Goal: Task Accomplishment & Management: Use online tool/utility

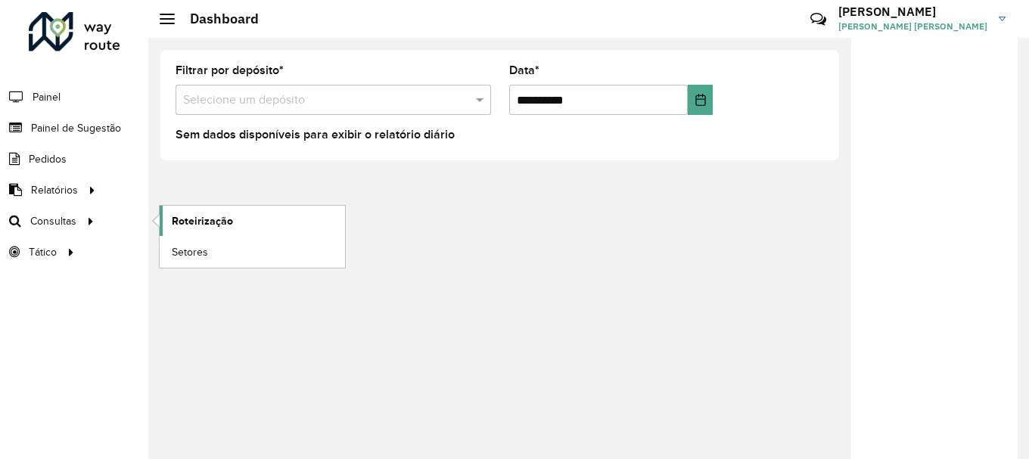
click at [204, 215] on span "Roteirização" at bounding box center [202, 221] width 61 height 16
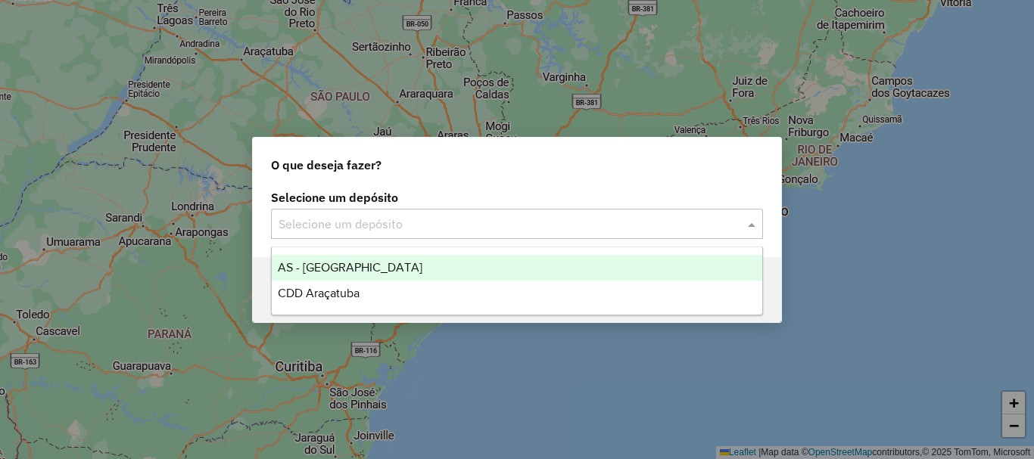
drag, startPoint x: 405, startPoint y: 220, endPoint x: 391, endPoint y: 226, distance: 14.9
click at [404, 221] on input "text" at bounding box center [502, 225] width 447 height 18
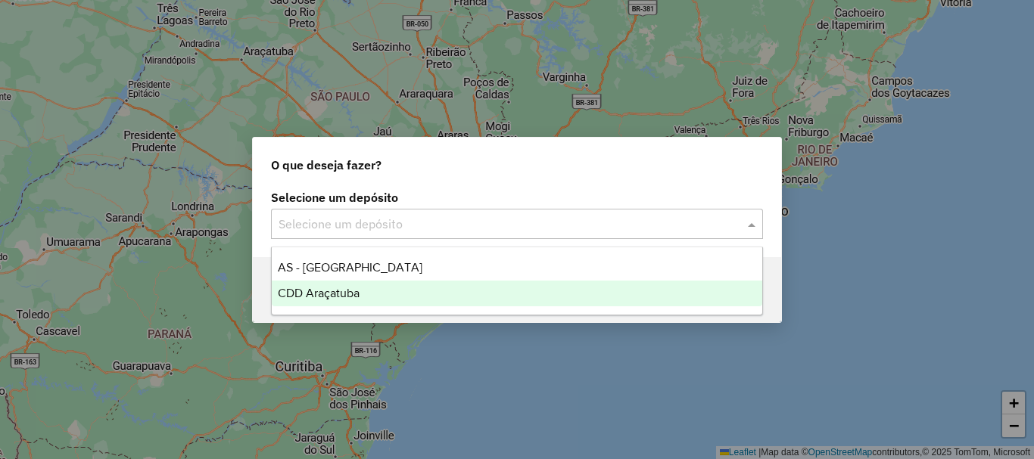
click at [335, 300] on div "CDD Araçatuba" at bounding box center [517, 294] width 490 height 26
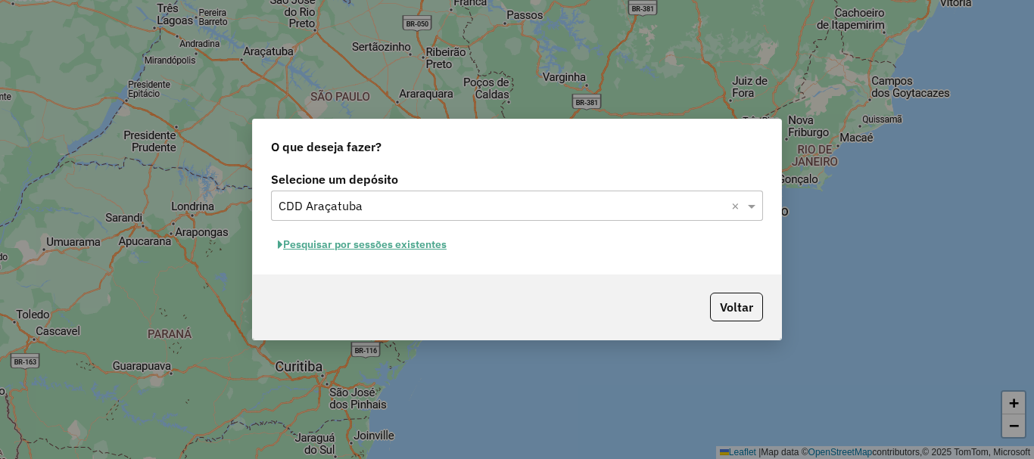
click at [354, 247] on button "Pesquisar por sessões existentes" at bounding box center [362, 244] width 182 height 23
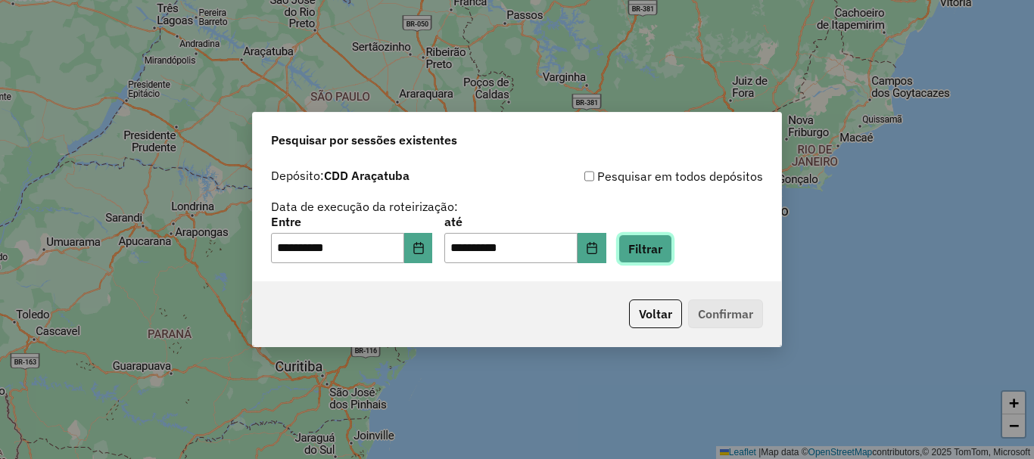
click at [654, 242] on button "Filtrar" at bounding box center [645, 249] width 54 height 29
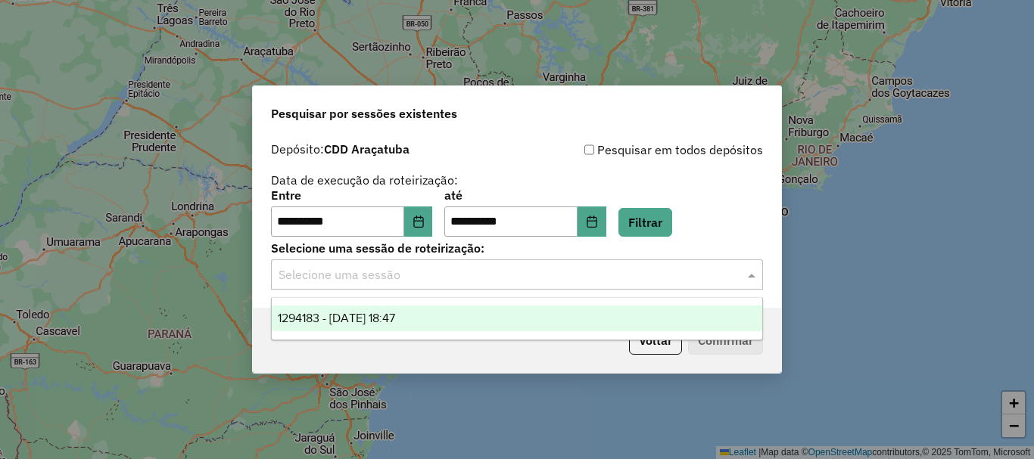
click at [375, 269] on input "text" at bounding box center [502, 275] width 447 height 18
click at [341, 319] on span "1294183 - 14/10/2025 18:47" at bounding box center [336, 318] width 117 height 13
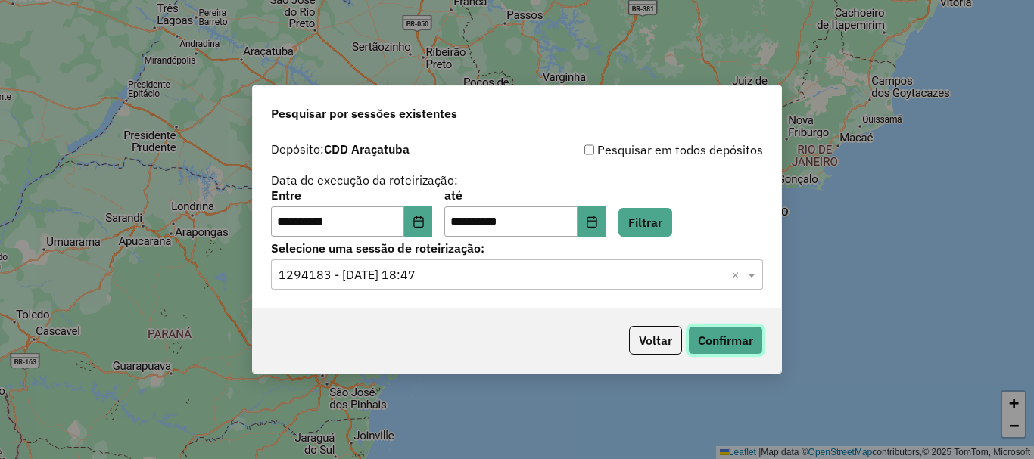
click at [736, 339] on button "Confirmar" at bounding box center [725, 340] width 75 height 29
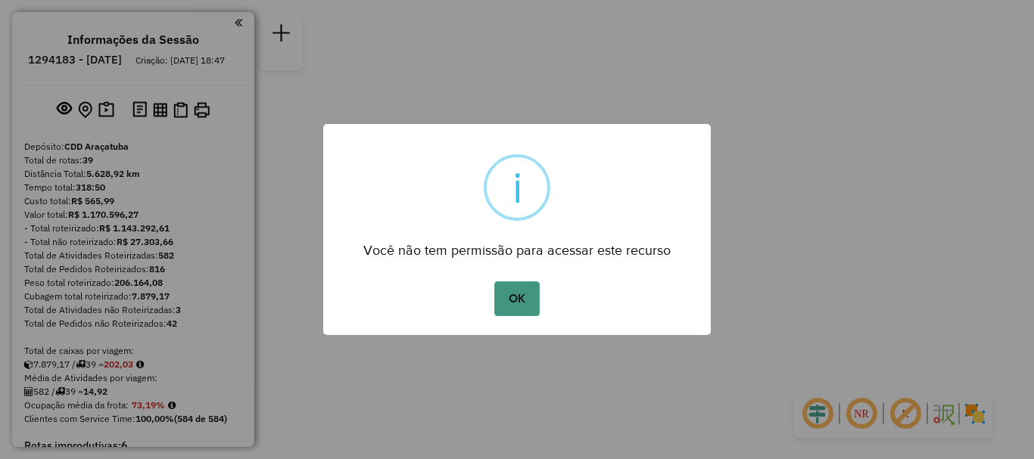
click at [515, 303] on button "OK" at bounding box center [516, 299] width 45 height 35
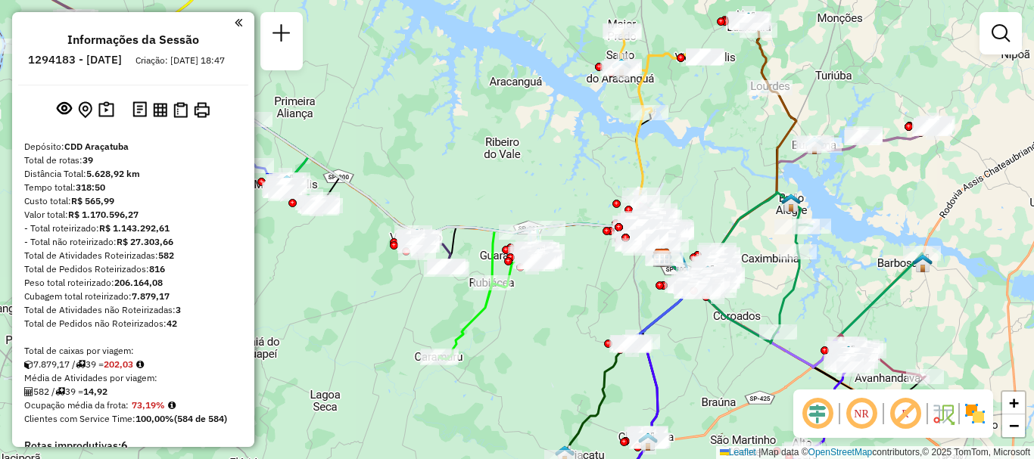
drag, startPoint x: 398, startPoint y: 318, endPoint x: 548, endPoint y: 338, distance: 151.1
click at [574, 345] on div "Janela de atendimento Grade de atendimento Capacidade Transportadoras Veículos …" at bounding box center [517, 229] width 1034 height 459
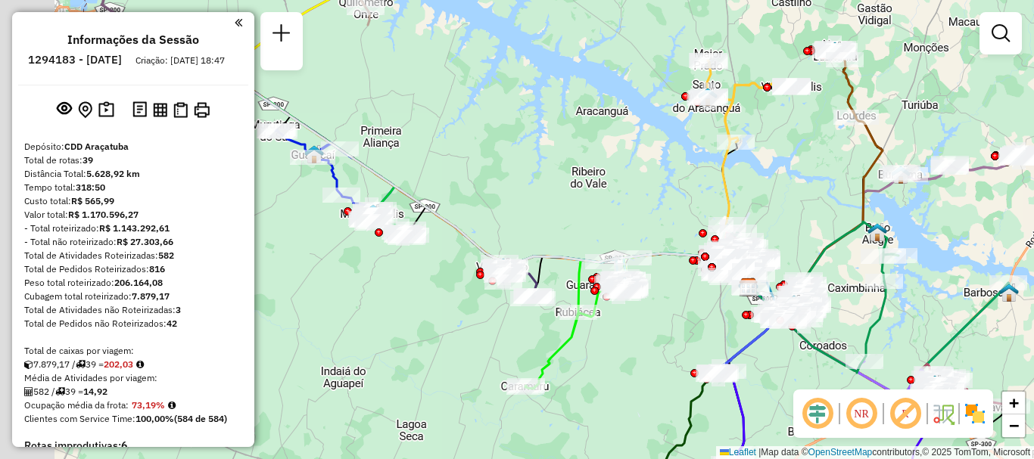
drag, startPoint x: 387, startPoint y: 292, endPoint x: 532, endPoint y: 339, distance: 152.7
click at [533, 343] on div "Janela de atendimento Grade de atendimento Capacidade Transportadoras Veículos …" at bounding box center [517, 229] width 1034 height 459
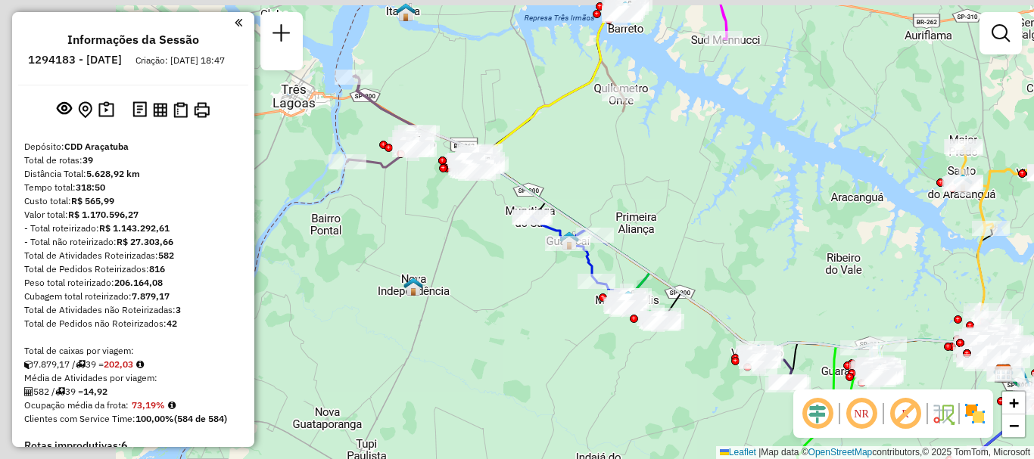
drag, startPoint x: 470, startPoint y: 320, endPoint x: 627, endPoint y: 356, distance: 160.7
click at [632, 360] on div "Janela de atendimento Grade de atendimento Capacidade Transportadoras Veículos …" at bounding box center [517, 229] width 1034 height 459
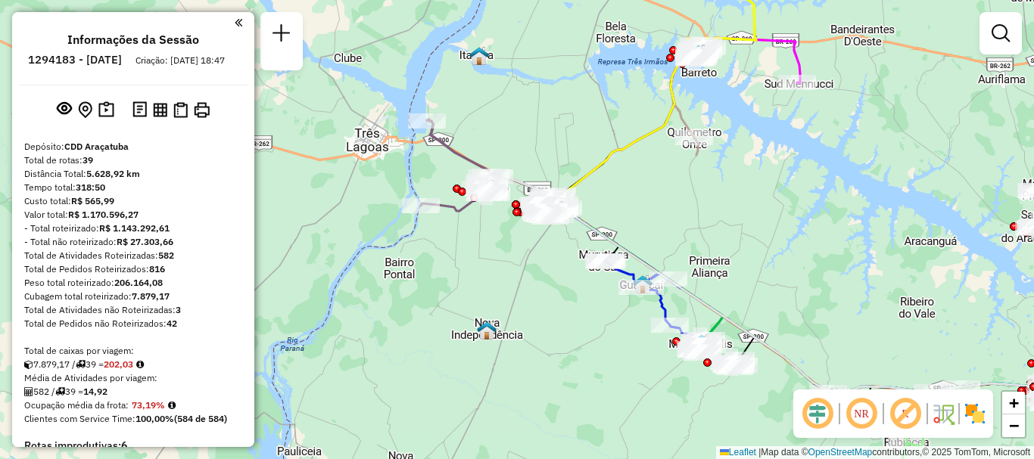
drag, startPoint x: 604, startPoint y: 335, endPoint x: 624, endPoint y: 347, distance: 23.8
click at [612, 369] on div "Janela de atendimento Grade de atendimento Capacidade Transportadoras Veículos …" at bounding box center [517, 229] width 1034 height 459
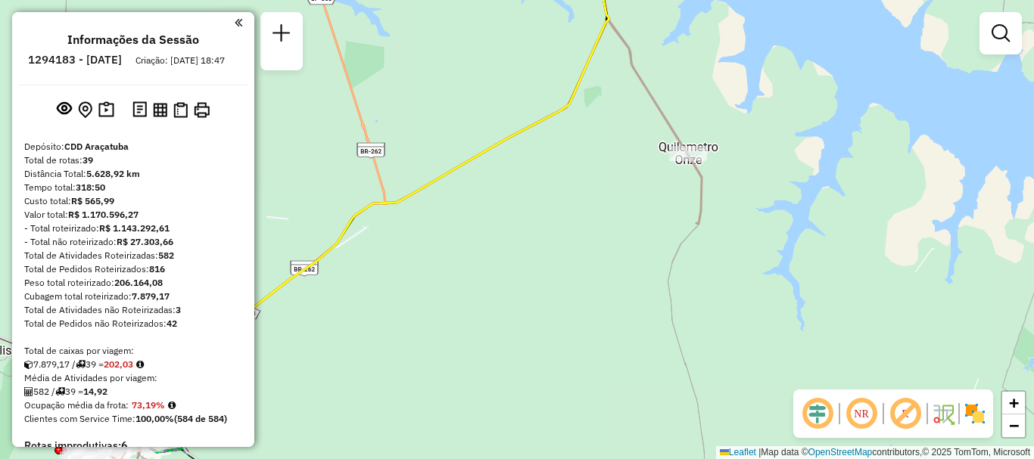
click at [975, 414] on img at bounding box center [975, 414] width 24 height 24
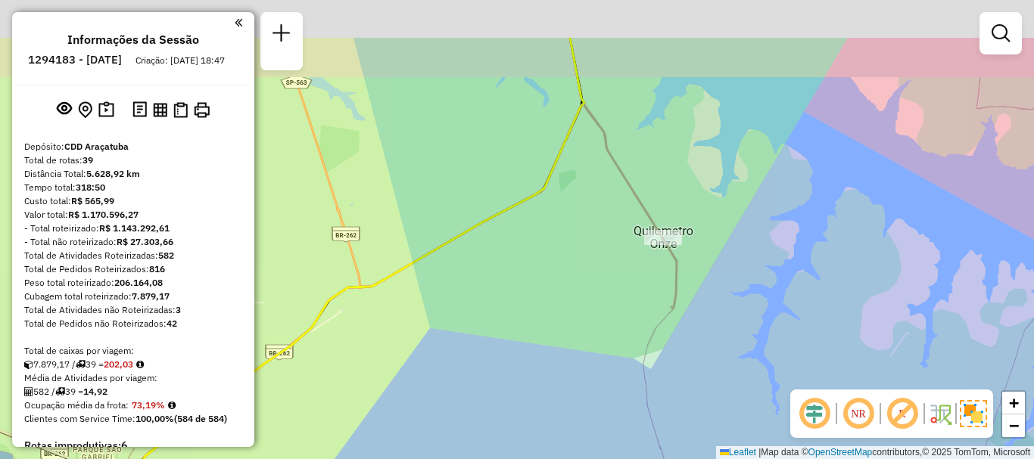
drag, startPoint x: 756, startPoint y: 271, endPoint x: 699, endPoint y: 330, distance: 81.9
click at [724, 366] on div "Janela de atendimento Grade de atendimento Capacidade Transportadoras Veículos …" at bounding box center [517, 229] width 1034 height 459
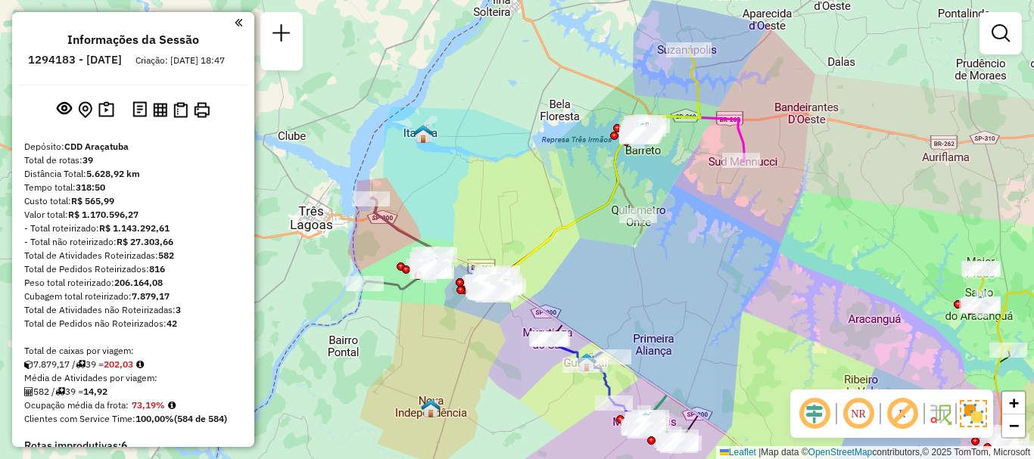
drag, startPoint x: 659, startPoint y: 255, endPoint x: 690, endPoint y: 184, distance: 77.3
click at [690, 184] on div "Janela de atendimento Grade de atendimento Capacidade Transportadoras Veículos …" at bounding box center [517, 229] width 1034 height 459
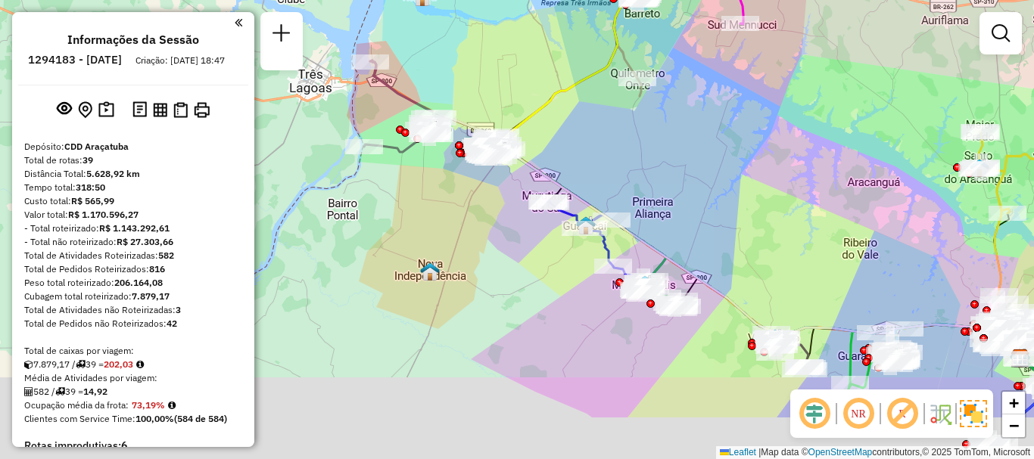
drag, startPoint x: 679, startPoint y: 254, endPoint x: 634, endPoint y: 173, distance: 91.8
click at [649, 169] on div "Janela de atendimento Grade de atendimento Capacidade Transportadoras Veículos …" at bounding box center [517, 229] width 1034 height 459
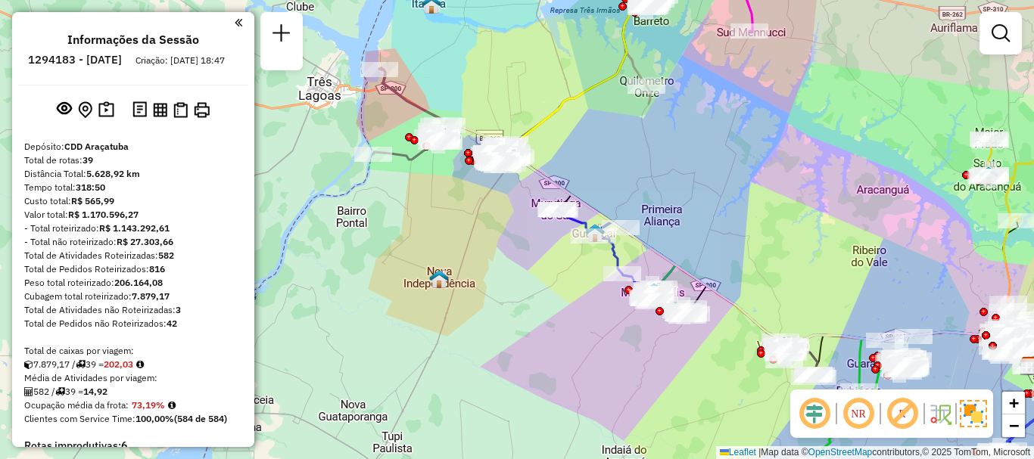
drag, startPoint x: 512, startPoint y: 287, endPoint x: 526, endPoint y: 221, distance: 67.2
click at [517, 221] on div "Janela de atendimento Grade de atendimento Capacidade Transportadoras Veículos …" at bounding box center [517, 229] width 1034 height 459
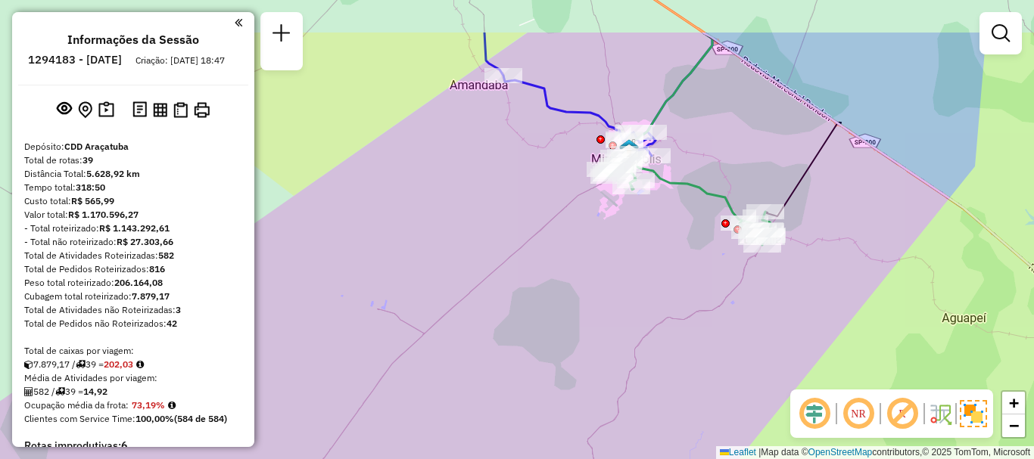
drag, startPoint x: 614, startPoint y: 184, endPoint x: 647, endPoint y: 261, distance: 84.1
click at [649, 262] on div "Janela de atendimento Grade de atendimento Capacidade Transportadoras Veículos …" at bounding box center [517, 229] width 1034 height 459
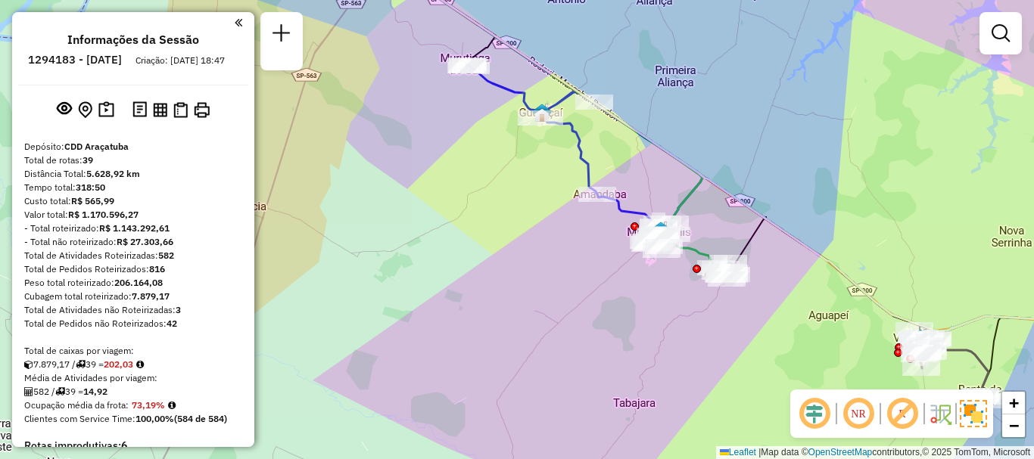
drag, startPoint x: 643, startPoint y: 275, endPoint x: 672, endPoint y: 301, distance: 39.1
click at [673, 299] on div "Janela de atendimento Grade de atendimento Capacidade Transportadoras Veículos …" at bounding box center [517, 229] width 1034 height 459
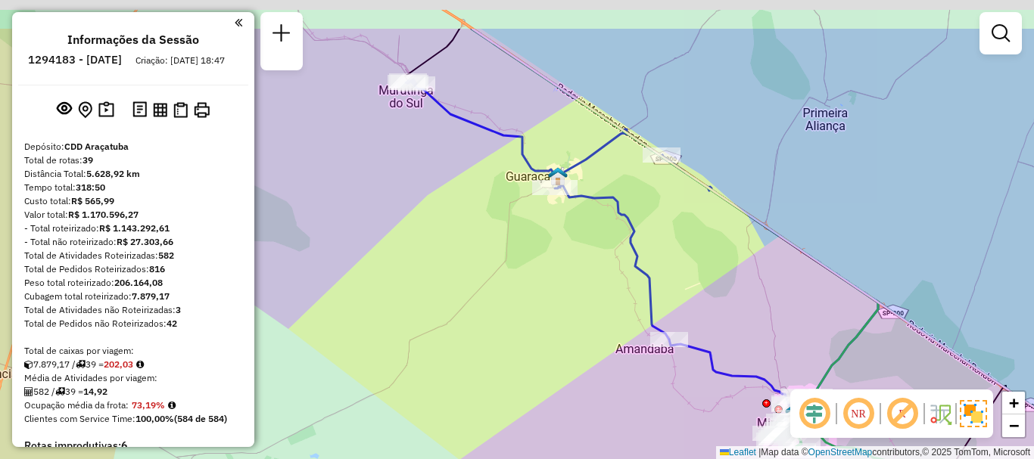
drag, startPoint x: 676, startPoint y: 179, endPoint x: 695, endPoint y: 226, distance: 49.9
click at [697, 229] on div "Janela de atendimento Grade de atendimento Capacidade Transportadoras Veículos …" at bounding box center [517, 229] width 1034 height 459
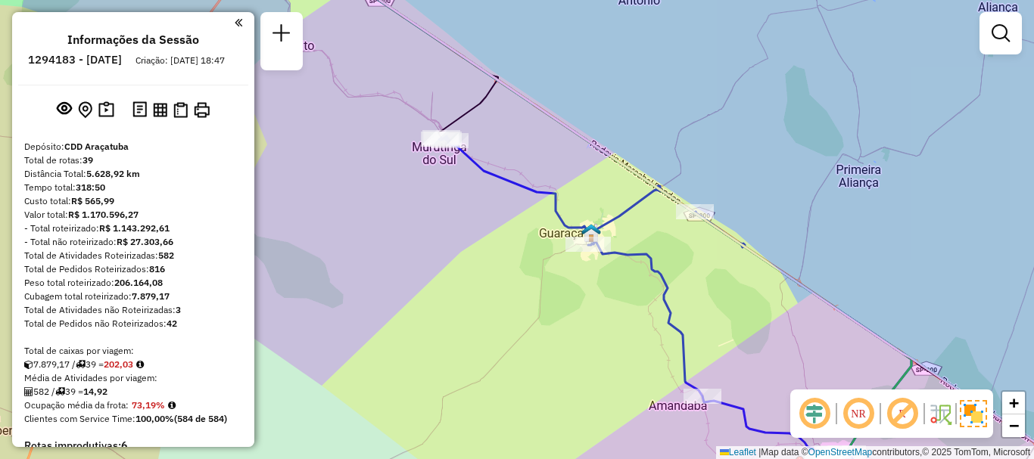
click at [593, 348] on div "Janela de atendimento Grade de atendimento Capacidade Transportadoras Veículos …" at bounding box center [517, 229] width 1034 height 459
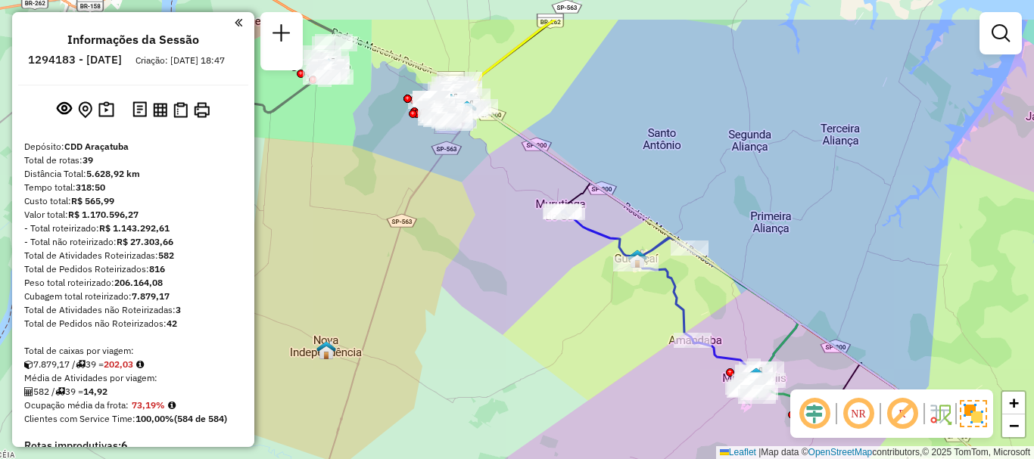
drag, startPoint x: 589, startPoint y: 114, endPoint x: 683, endPoint y: 178, distance: 114.0
click at [683, 178] on div "Janela de atendimento Grade de atendimento Capacidade Transportadoras Veículos …" at bounding box center [517, 229] width 1034 height 459
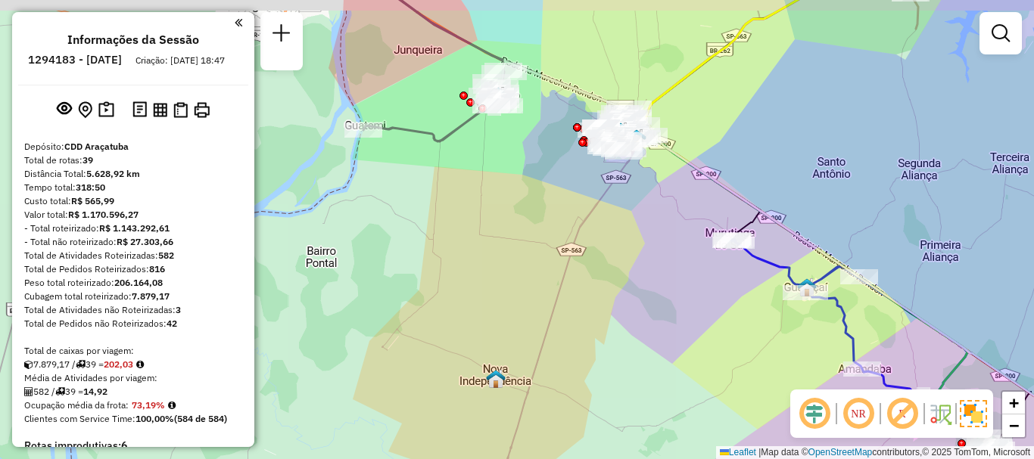
drag, startPoint x: 532, startPoint y: 172, endPoint x: 671, endPoint y: 195, distance: 140.4
click at [686, 200] on div "Janela de atendimento Grade de atendimento Capacidade Transportadoras Veículos …" at bounding box center [517, 229] width 1034 height 459
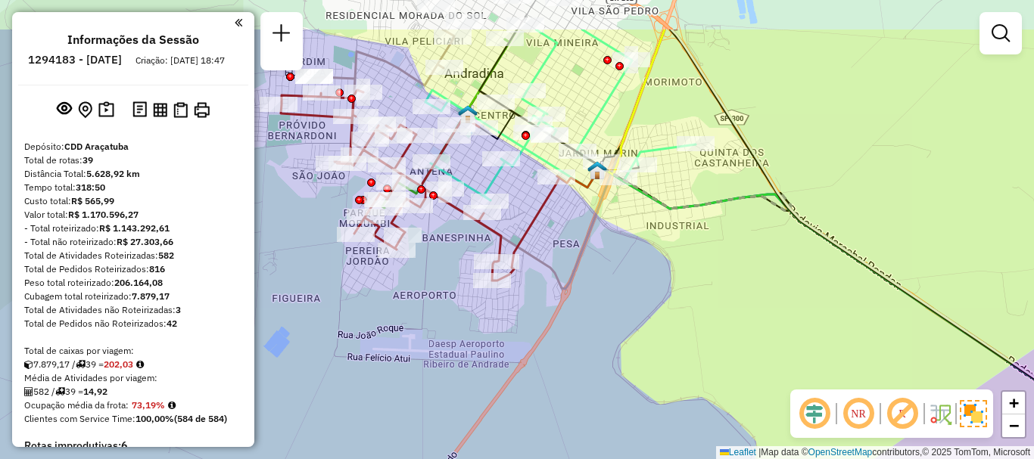
drag, startPoint x: 696, startPoint y: 208, endPoint x: 611, endPoint y: 267, distance: 103.9
click at [615, 269] on div "Janela de atendimento Grade de atendimento Capacidade Transportadoras Veículos …" at bounding box center [517, 229] width 1034 height 459
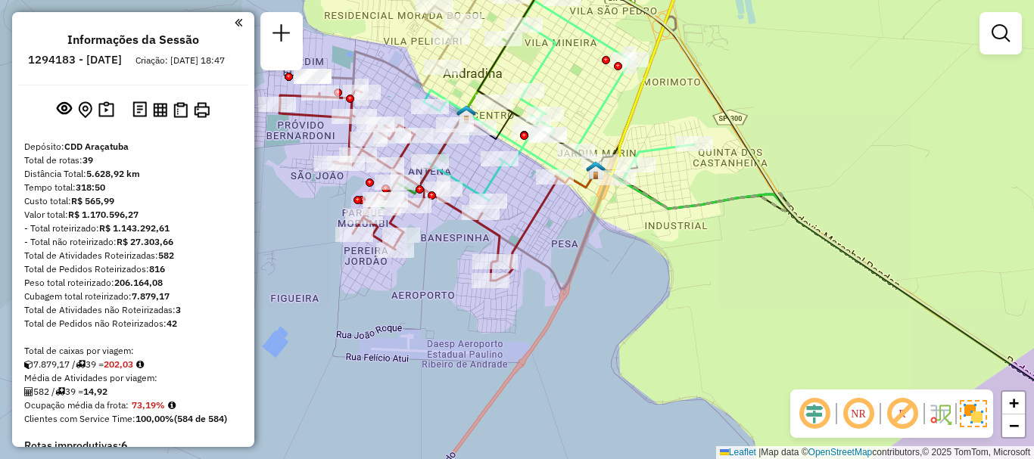
drag, startPoint x: 764, startPoint y: 300, endPoint x: 774, endPoint y: 302, distance: 10.1
click at [774, 302] on div "Janela de atendimento Grade de atendimento Capacidade Transportadoras Veículos …" at bounding box center [517, 229] width 1034 height 459
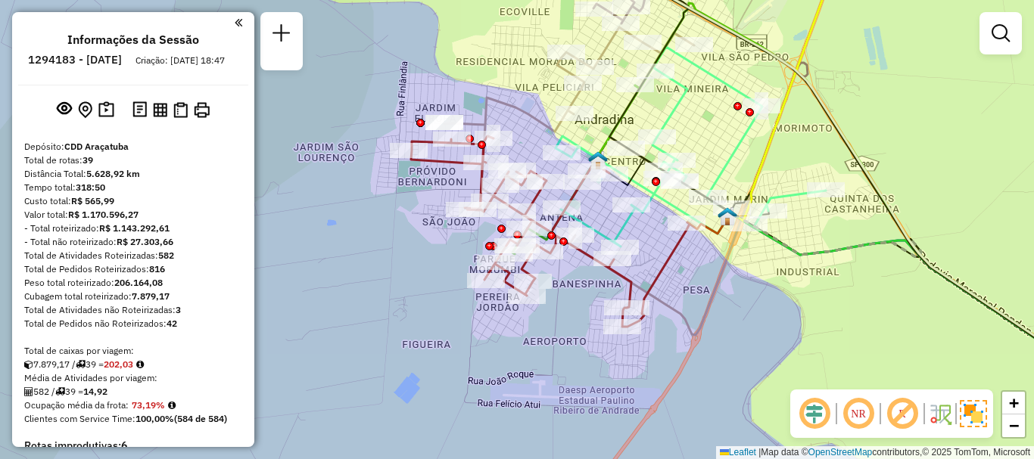
drag, startPoint x: 702, startPoint y: 288, endPoint x: 654, endPoint y: 269, distance: 51.7
click at [656, 273] on div "Janela de atendimento Grade de atendimento Capacidade Transportadoras Veículos …" at bounding box center [517, 229] width 1034 height 459
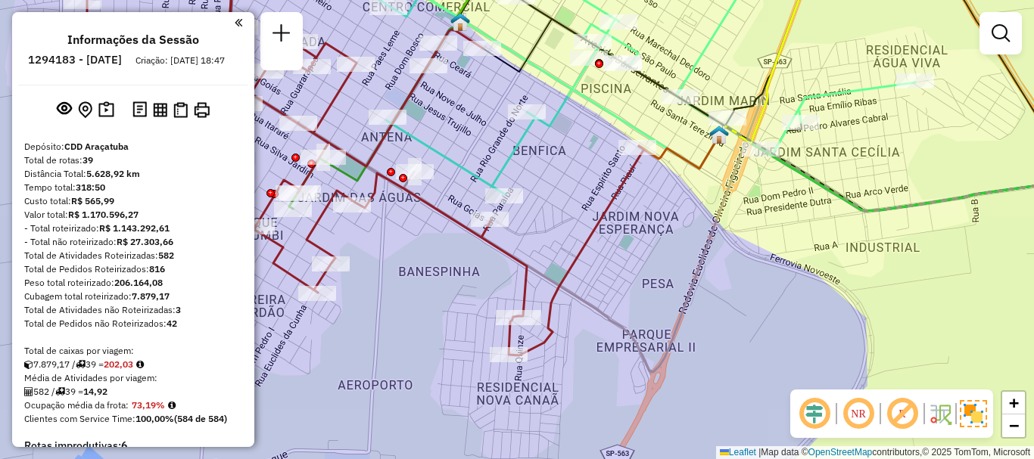
drag, startPoint x: 652, startPoint y: 263, endPoint x: 716, endPoint y: 279, distance: 65.5
click at [708, 280] on div "Janela de atendimento Grade de atendimento Capacidade Transportadoras Veículos …" at bounding box center [517, 229] width 1034 height 459
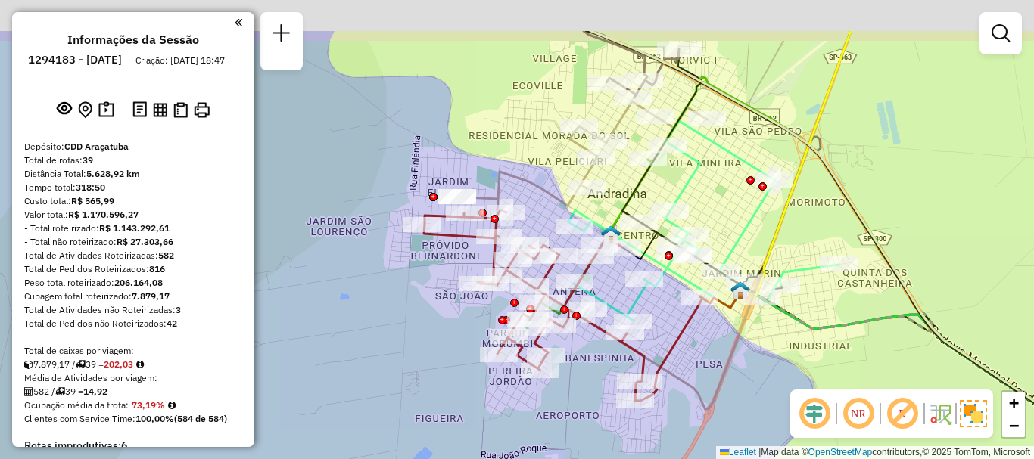
drag, startPoint x: 772, startPoint y: 194, endPoint x: 711, endPoint y: 232, distance: 72.4
click at [761, 248] on div "Janela de atendimento Grade de atendimento Capacidade Transportadoras Veículos …" at bounding box center [517, 229] width 1034 height 459
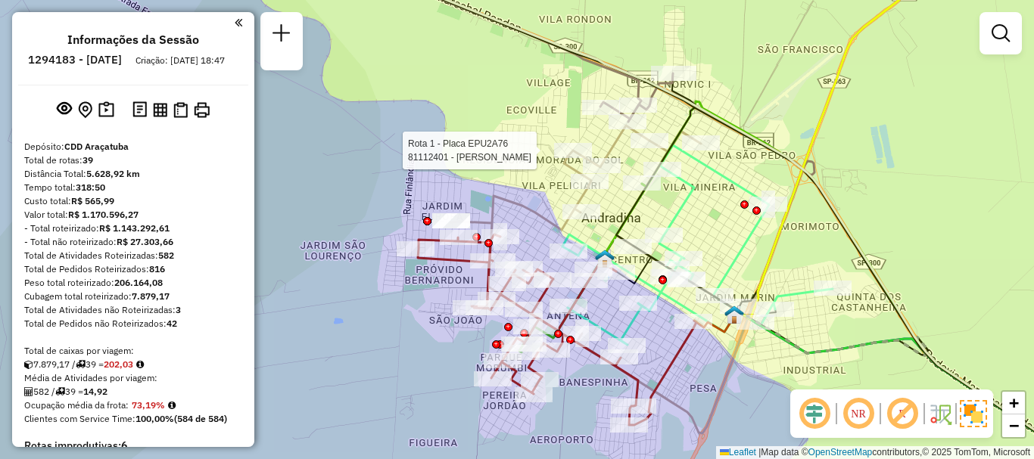
select select "**********"
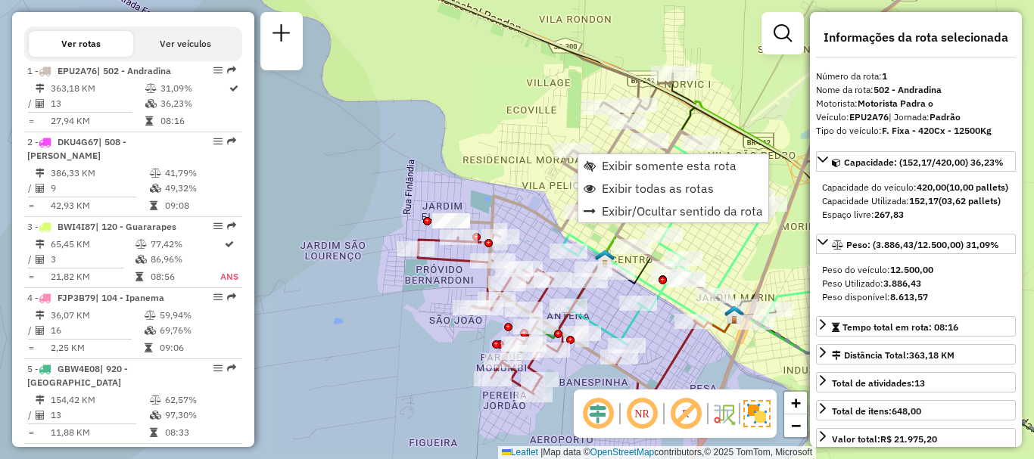
scroll to position [626, 0]
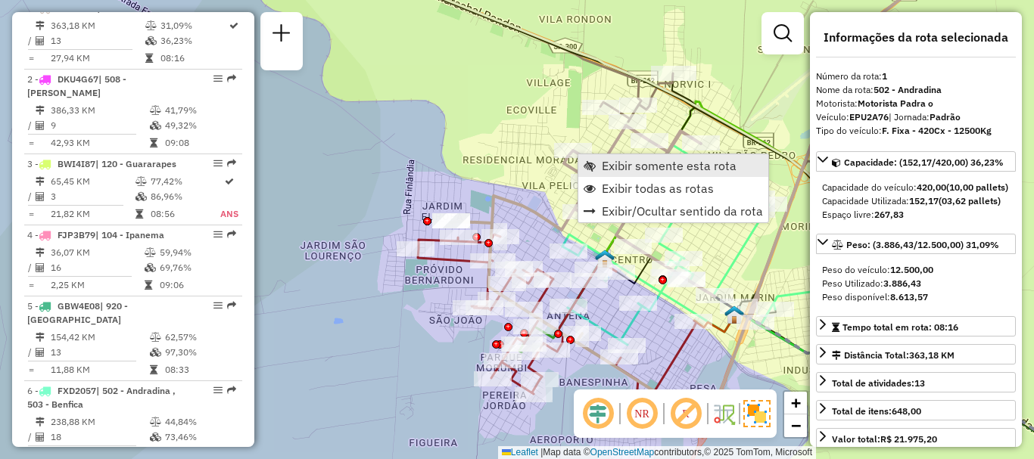
click at [668, 170] on span "Exibir somente esta rota" at bounding box center [669, 166] width 135 height 12
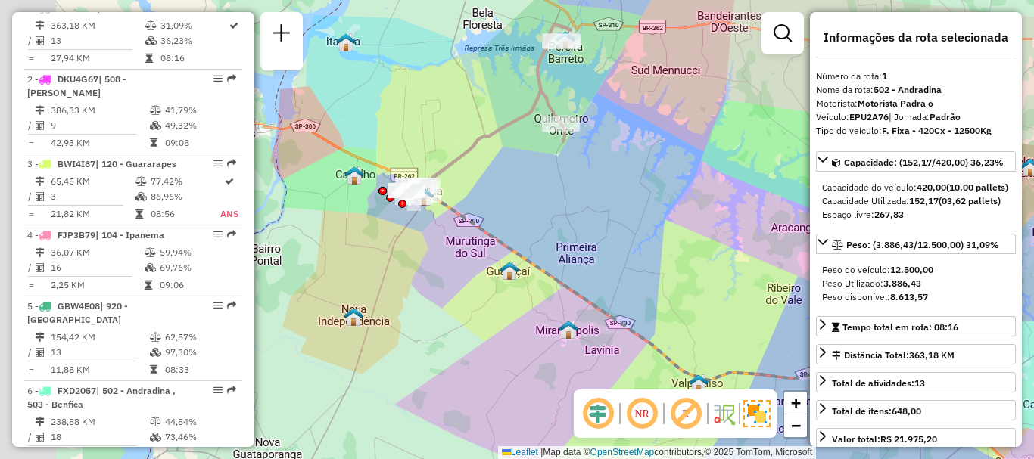
drag, startPoint x: 512, startPoint y: 269, endPoint x: 670, endPoint y: 252, distance: 159.1
click at [670, 252] on div "Janela de atendimento Grade de atendimento Capacidade Transportadoras Veículos …" at bounding box center [517, 229] width 1034 height 459
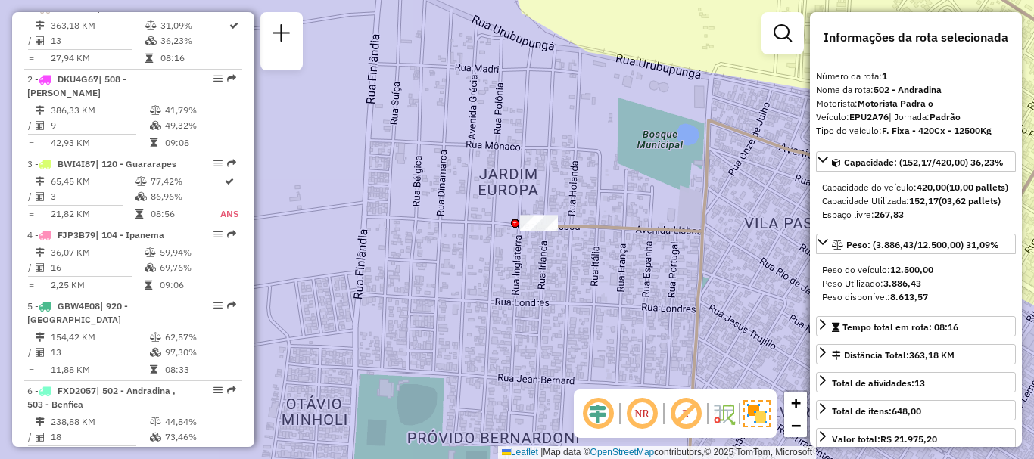
scroll to position [399, 0]
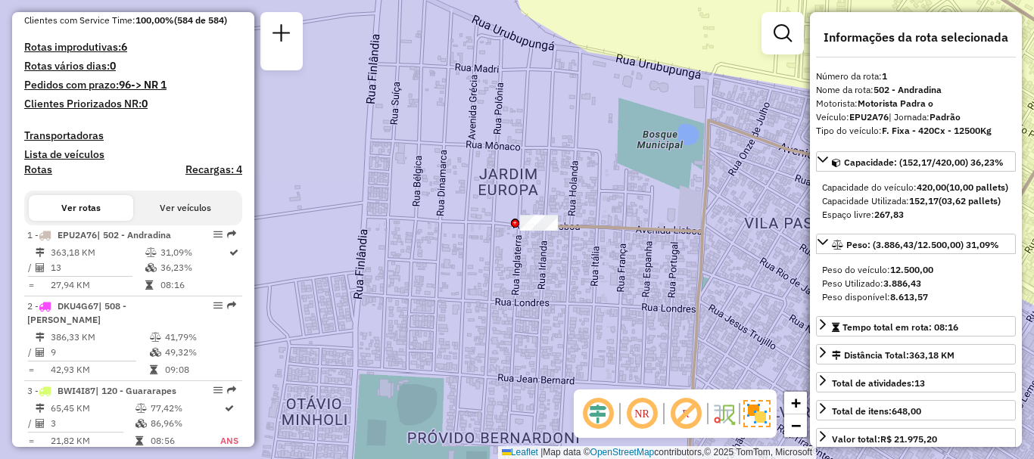
click at [786, 39] on em at bounding box center [783, 33] width 18 height 18
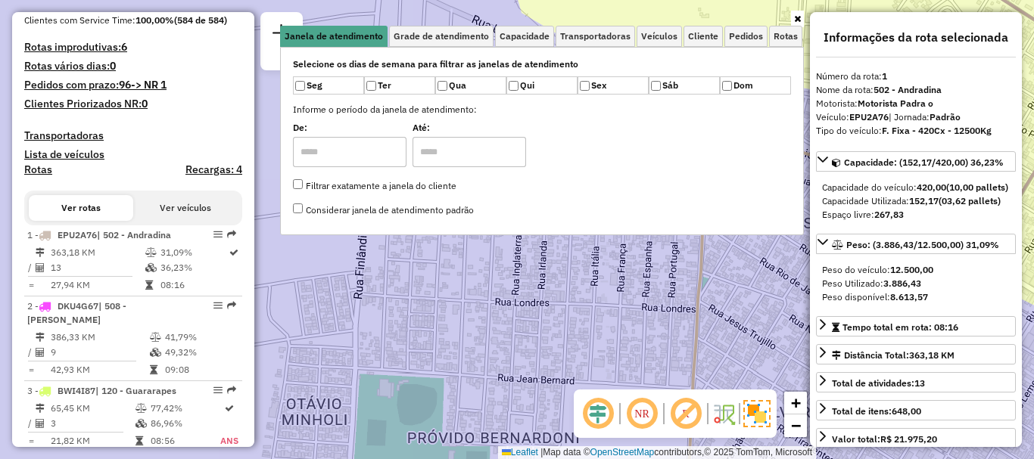
click at [796, 17] on icon at bounding box center [797, 18] width 7 height 9
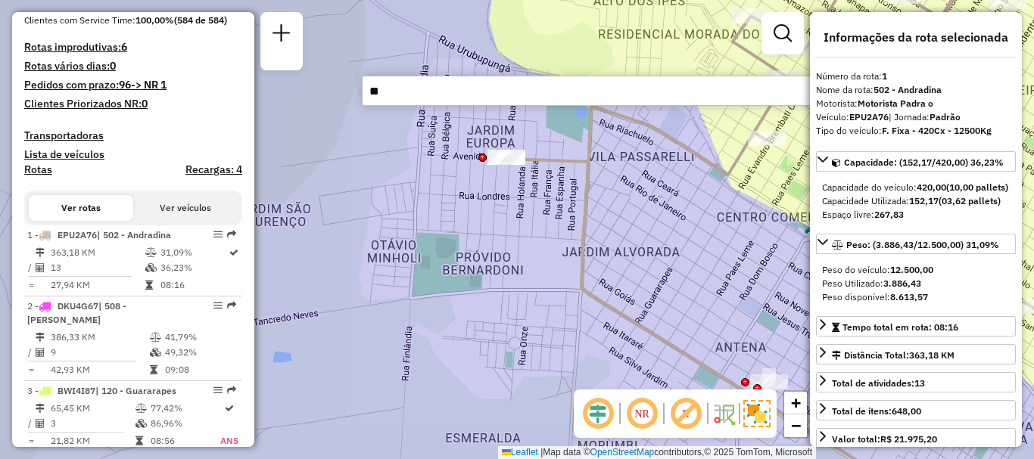
type input "***"
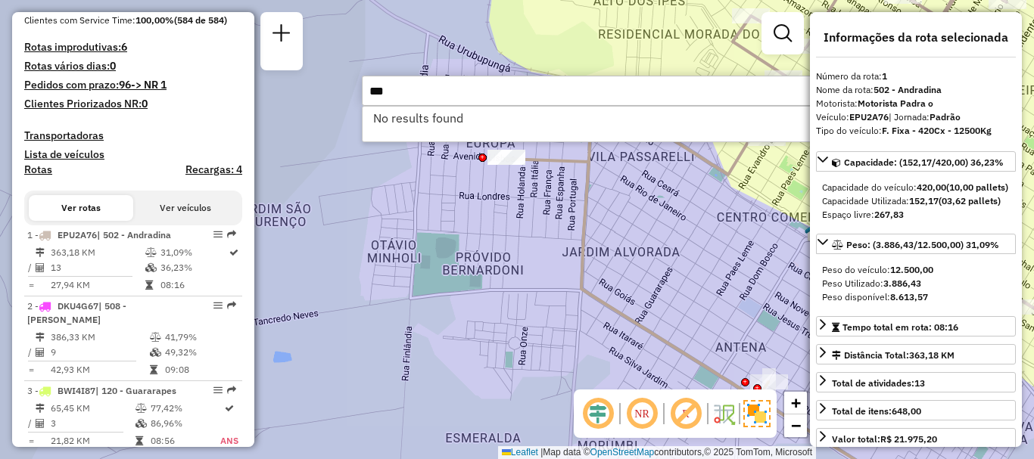
click at [565, 101] on input "***" at bounding box center [589, 91] width 454 height 30
